Goal: Task Accomplishment & Management: Use online tool/utility

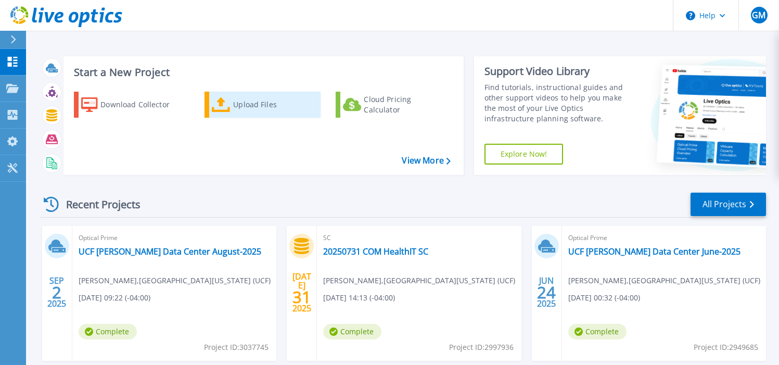
click at [223, 103] on icon at bounding box center [221, 104] width 19 height 15
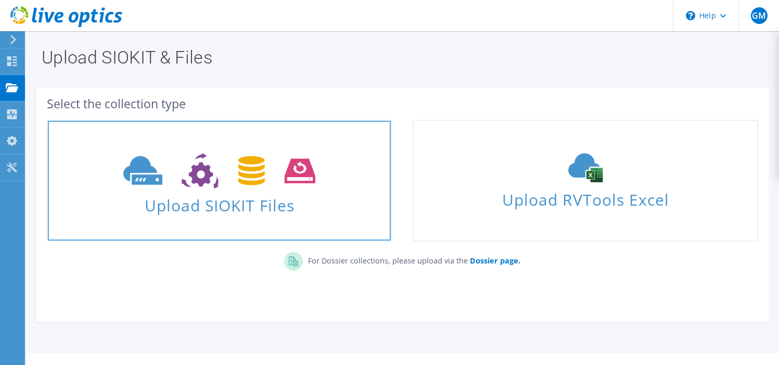
click at [230, 203] on span "Upload SIOKIT Files" at bounding box center [219, 202] width 343 height 22
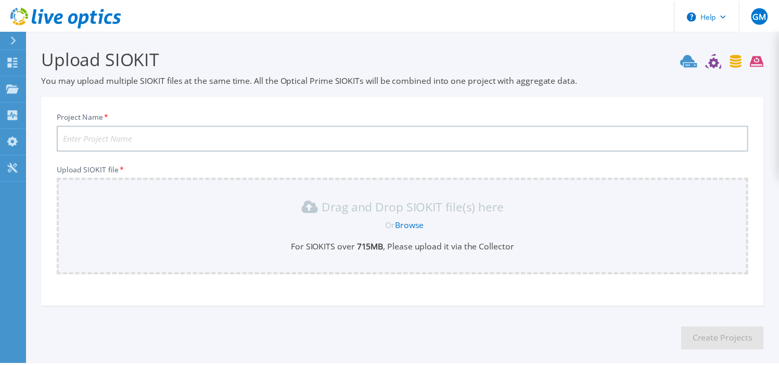
scroll to position [50, 0]
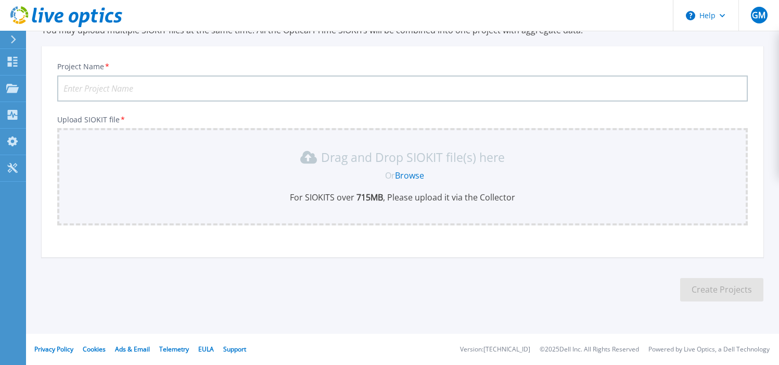
drag, startPoint x: 37, startPoint y: 251, endPoint x: 43, endPoint y: 241, distance: 11.6
click at [37, 250] on section "Upload SIOKIT You may upload multiple SIOKIT files at the same time. All the Op…" at bounding box center [402, 153] width 753 height 344
click at [74, 92] on input "Project Name *" at bounding box center [402, 88] width 691 height 26
click at [106, 81] on input "Project Name *" at bounding box center [402, 88] width 691 height 26
paste input "UCF Lake Nona vCenter October 2025."
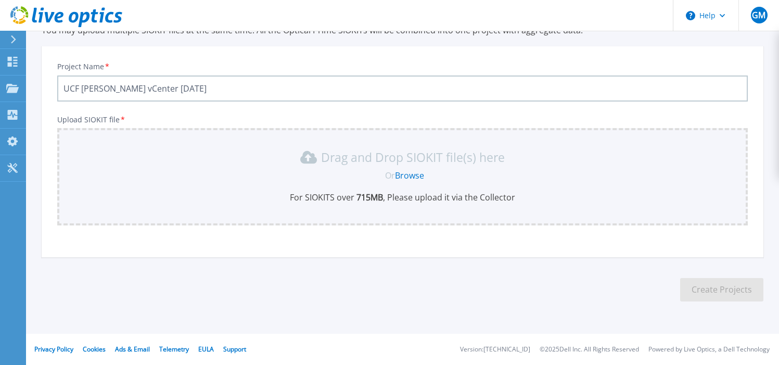
type input "UCF [PERSON_NAME] vCenter [DATE]"
click at [385, 242] on div "Project Name * UCF Lake Nona vCenter October 2025 Upload SIOKIT file * Drag and…" at bounding box center [403, 155] width 722 height 204
click at [407, 175] on link "Browse" at bounding box center [409, 175] width 29 height 11
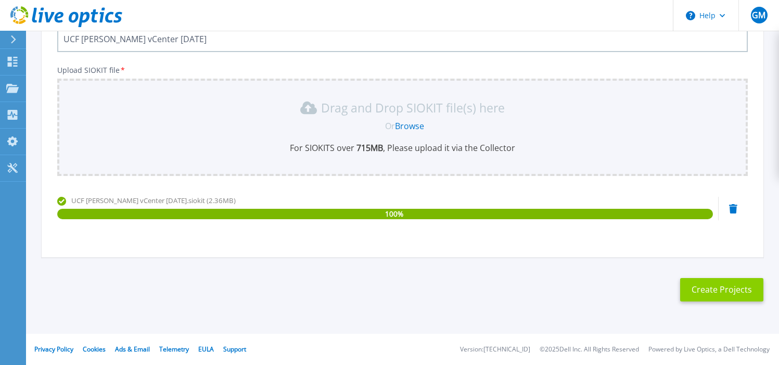
click at [711, 287] on button "Create Projects" at bounding box center [721, 289] width 83 height 23
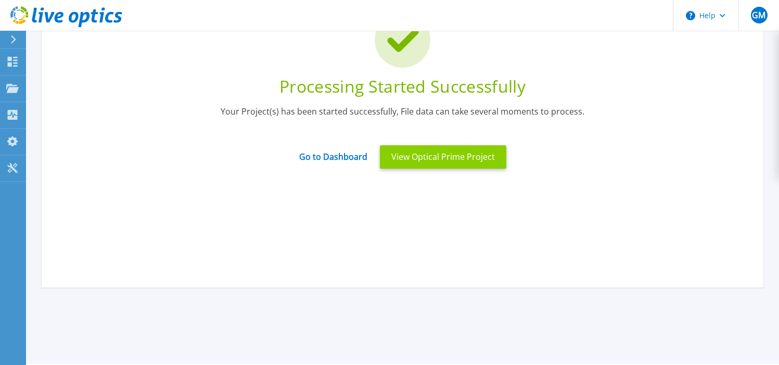
click at [425, 157] on button "View Optical Prime Project" at bounding box center [443, 156] width 126 height 23
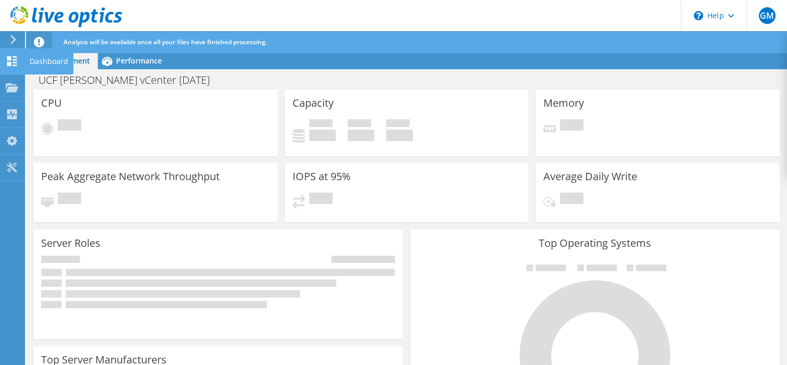
click at [17, 63] on use at bounding box center [12, 61] width 10 height 10
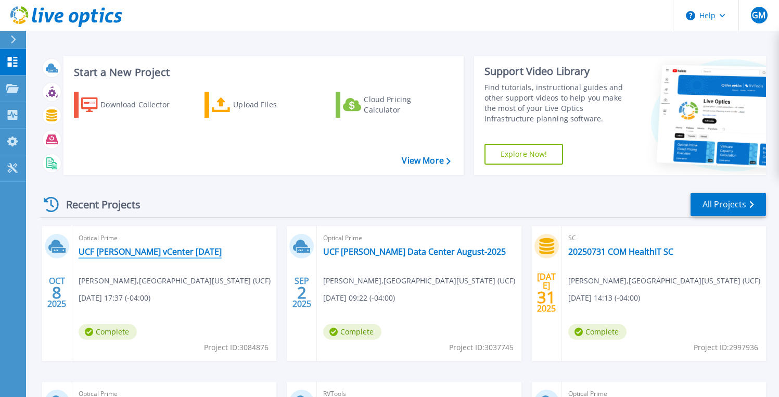
click at [134, 255] on link "UCF [PERSON_NAME] vCenter [DATE]" at bounding box center [150, 251] width 143 height 10
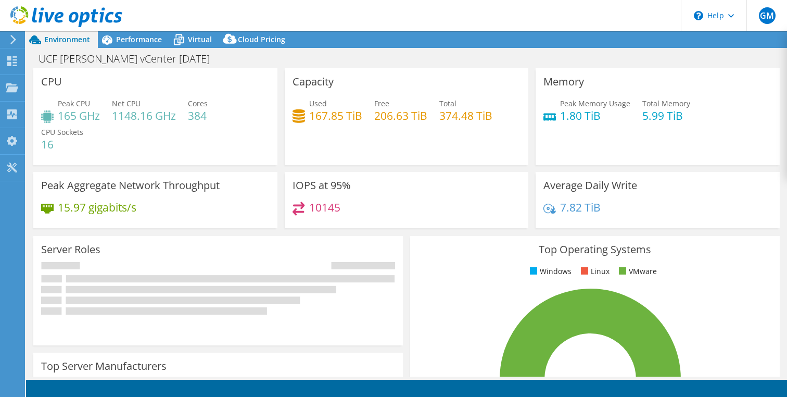
select select "USD"
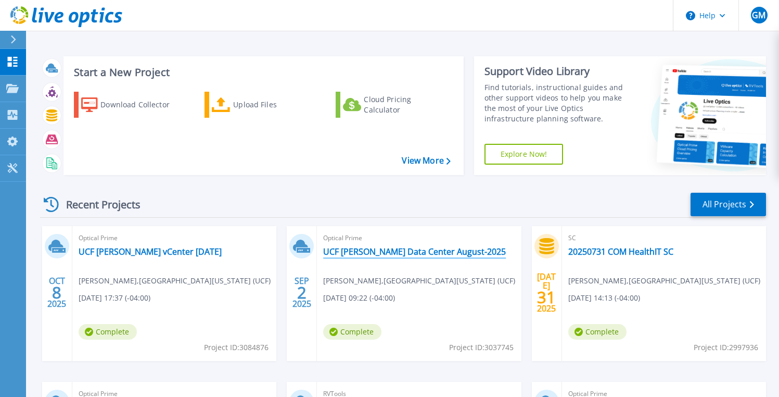
click at [375, 251] on link "UCF Lake Nona Data Center August-2025" at bounding box center [414, 251] width 183 height 10
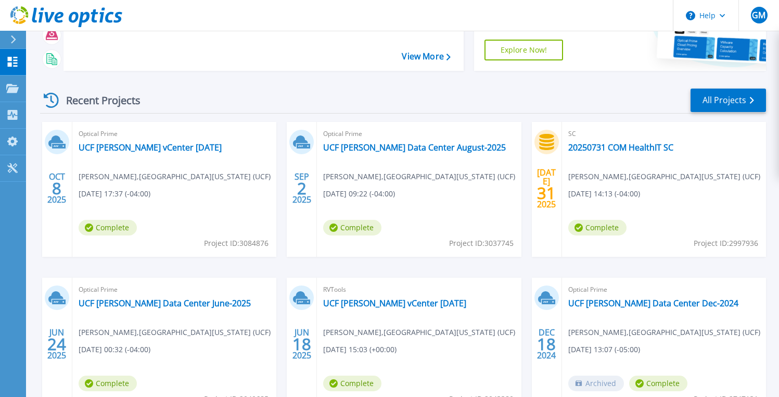
click at [345, 387] on span "Complete" at bounding box center [352, 383] width 58 height 16
click at [345, 300] on link "UCF [PERSON_NAME] vCenter [DATE]" at bounding box center [394, 303] width 143 height 10
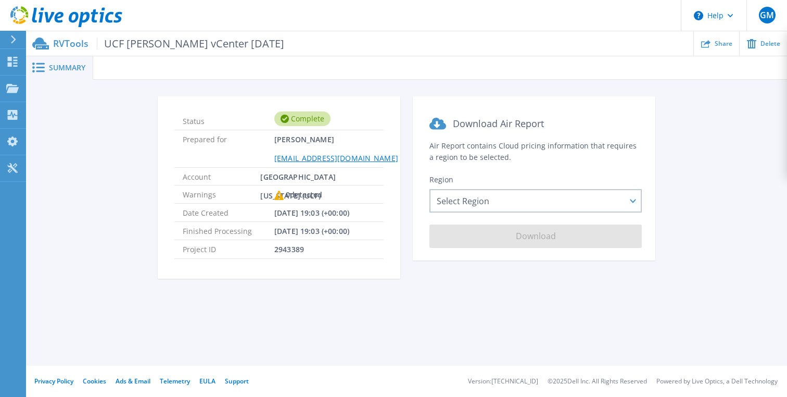
click at [165, 75] on div at bounding box center [440, 67] width 694 height 23
click at [55, 71] on span "Summary" at bounding box center [67, 67] width 36 height 7
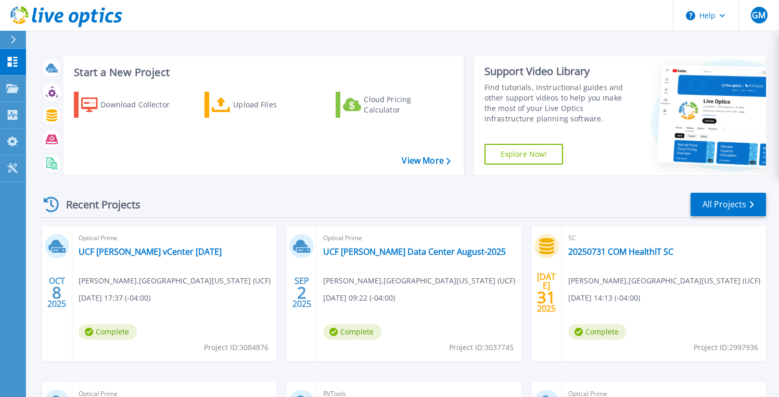
scroll to position [156, 0]
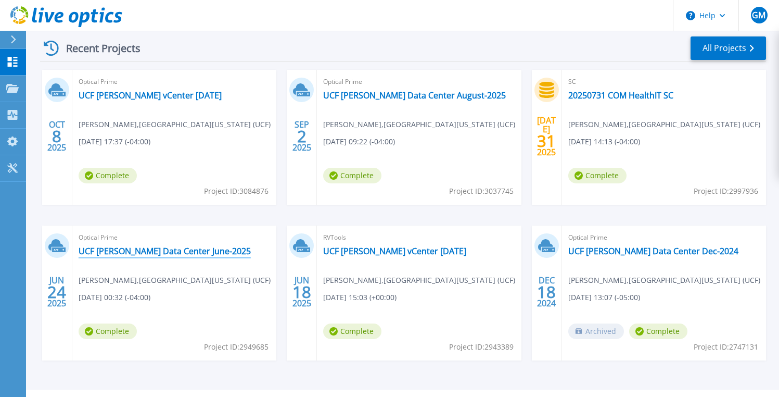
click at [125, 252] on link "UCF [PERSON_NAME] Data Center June-2025" at bounding box center [165, 251] width 172 height 10
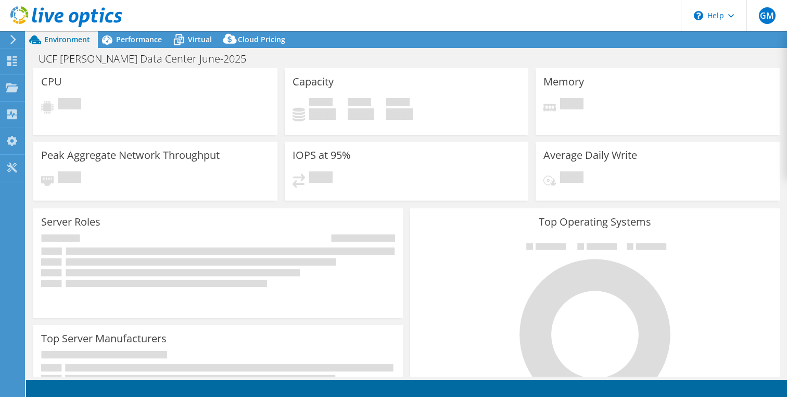
select select "USEast"
select select "USD"
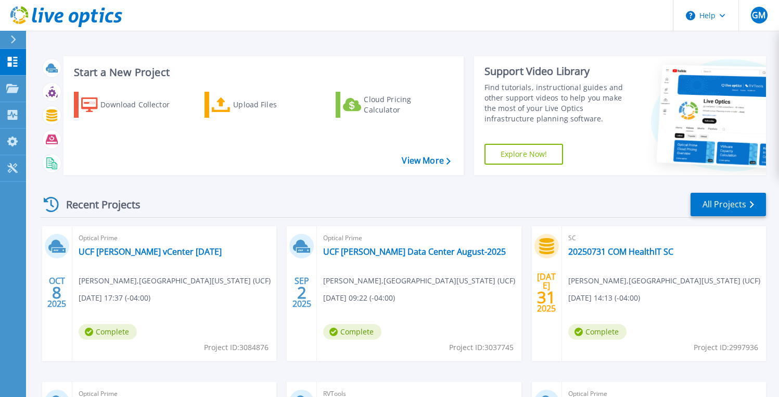
scroll to position [104, 0]
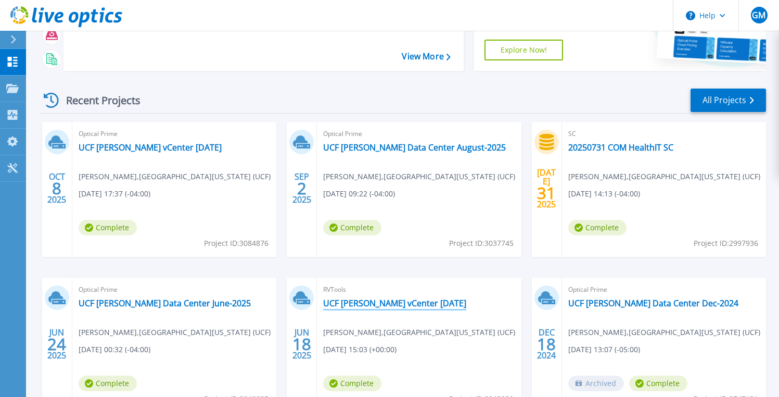
click at [346, 303] on link "UCF [PERSON_NAME] vCenter [DATE]" at bounding box center [394, 303] width 143 height 10
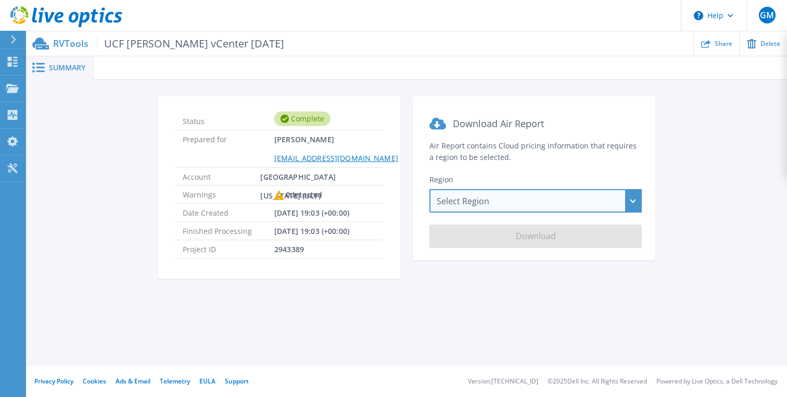
click at [572, 196] on div "Select Region Asia Pacific (Hong Kong) Asia Pacific (Mumbai) Asia Pacific (Seou…" at bounding box center [535, 200] width 212 height 23
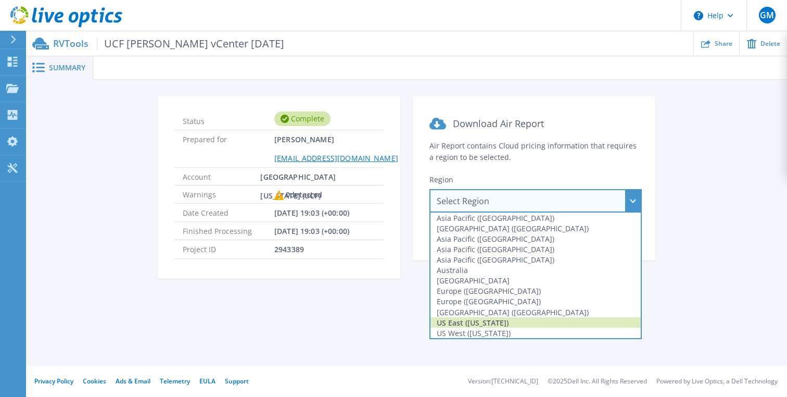
click at [515, 326] on div "US East (Virginia)" at bounding box center [535, 322] width 210 height 10
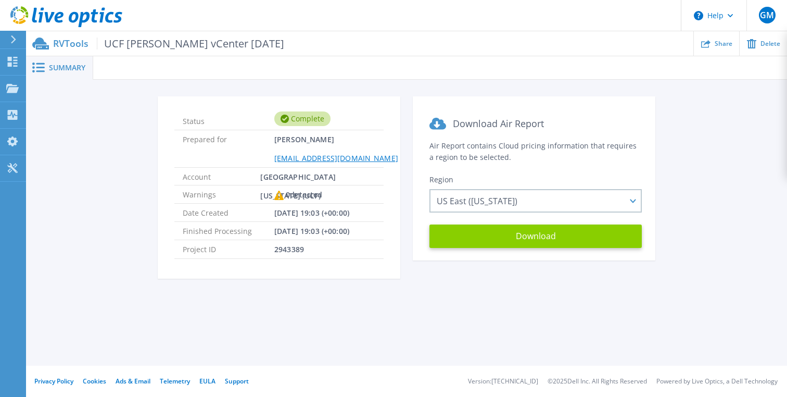
click at [516, 245] on button "Download" at bounding box center [535, 235] width 212 height 23
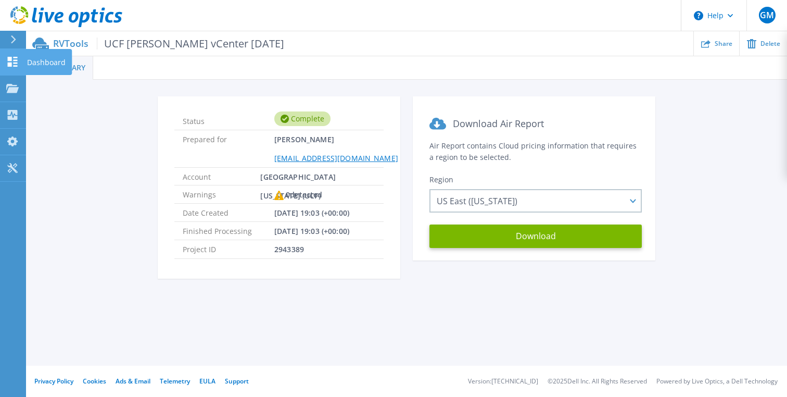
click at [12, 61] on icon at bounding box center [12, 62] width 12 height 10
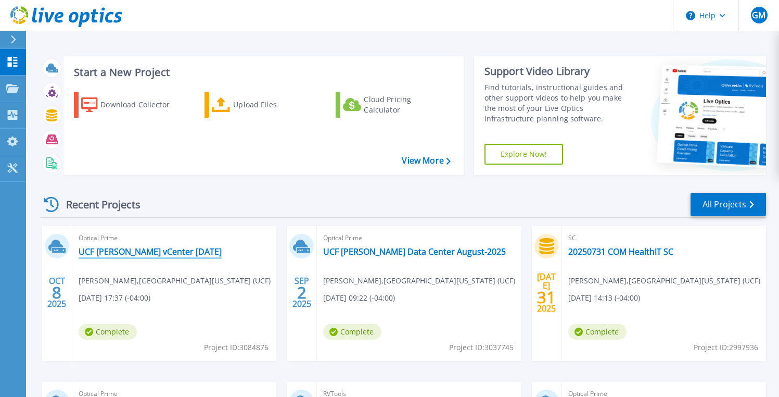
click at [109, 252] on link "UCF [PERSON_NAME] vCenter [DATE]" at bounding box center [150, 251] width 143 height 10
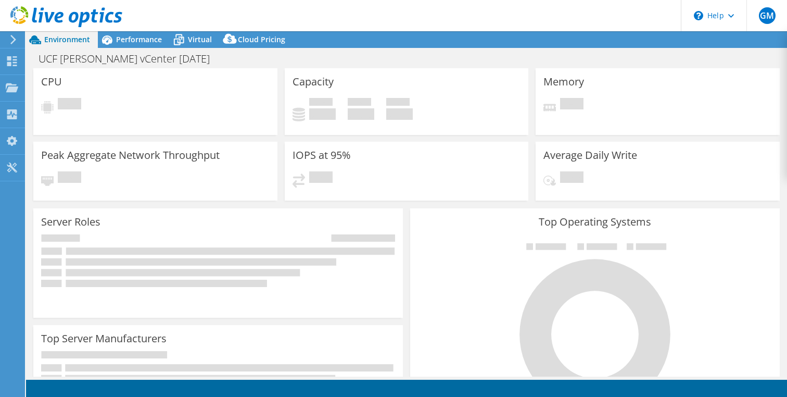
select select "USD"
